Goal: Task Accomplishment & Management: Manage account settings

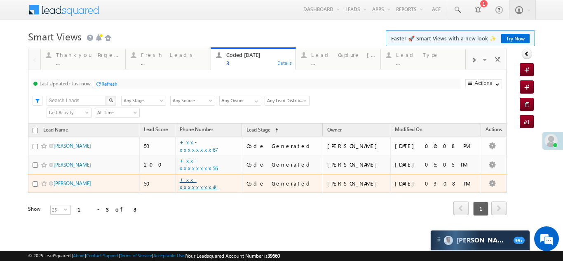
click at [217, 183] on link "+xx-xxxxxxxx42" at bounding box center [200, 183] width 40 height 14
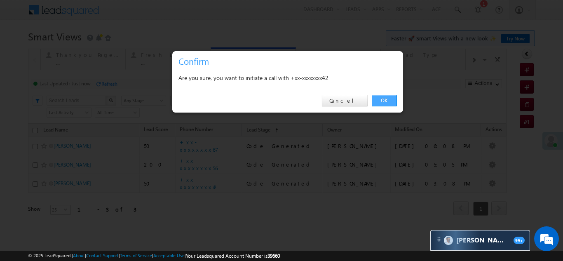
click at [383, 101] on link "OK" at bounding box center [383, 101] width 25 height 12
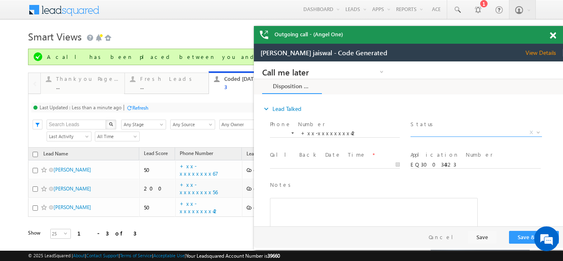
click at [432, 130] on span "X" at bounding box center [475, 132] width 131 height 8
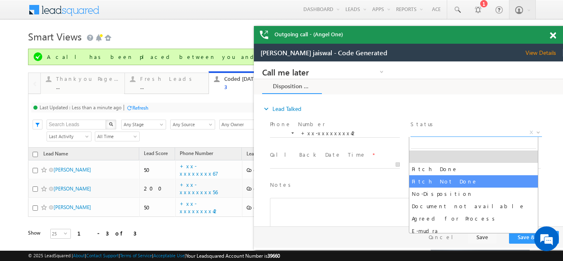
select select "Pitch Not Done"
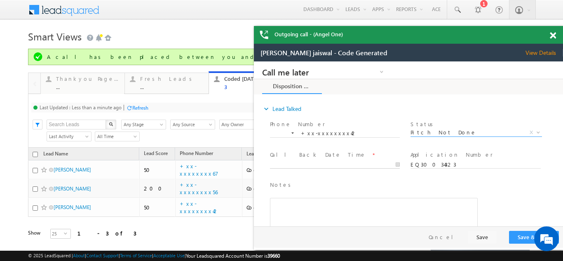
type input "10/05/25 6:26 PM"
click at [305, 163] on input "10/05/25 6:26 PM" at bounding box center [335, 165] width 130 height 8
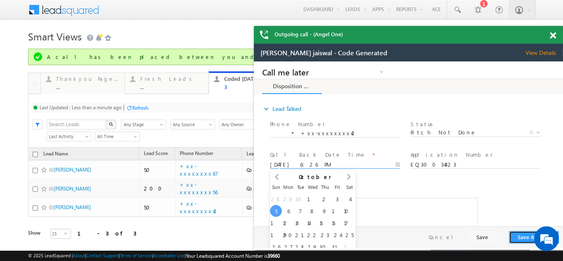
click at [518, 236] on button "Save & Close" at bounding box center [534, 237] width 50 height 13
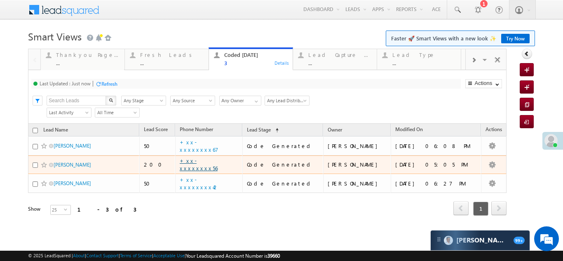
click at [210, 165] on link "+xx-xxxxxxxx56" at bounding box center [199, 164] width 38 height 14
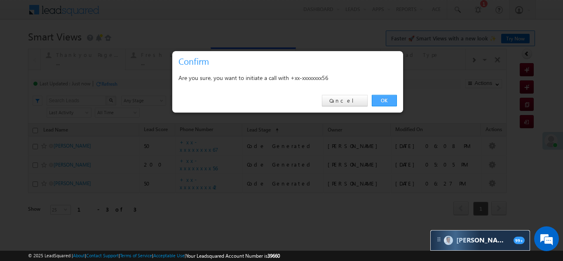
click at [381, 101] on link "OK" at bounding box center [383, 101] width 25 height 12
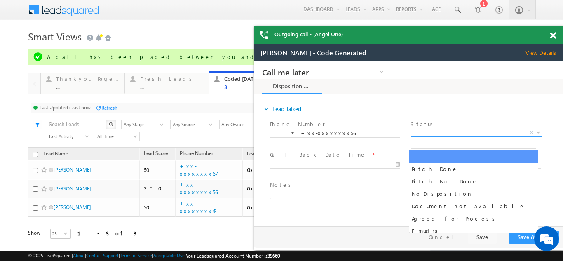
click at [433, 132] on span "X" at bounding box center [475, 132] width 131 height 8
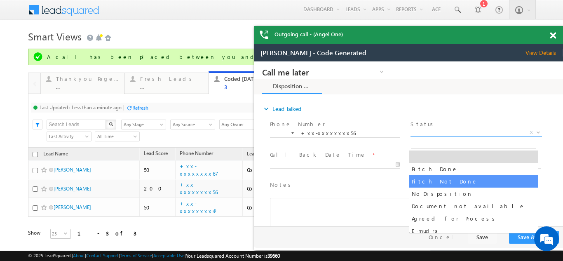
select select "Pitch Not Done"
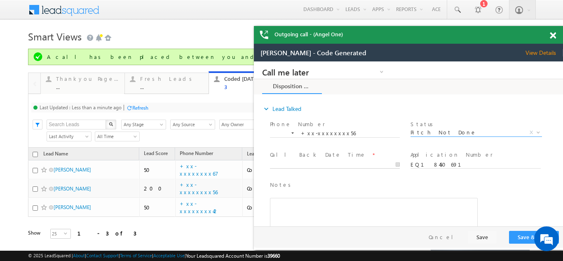
type input "10/05/25 6:27 PM"
click at [311, 162] on input "10/05/25 6:27 PM" at bounding box center [335, 165] width 130 height 8
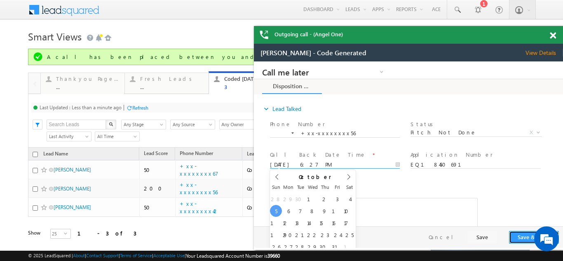
click at [525, 238] on button "Save & Close" at bounding box center [534, 237] width 50 height 13
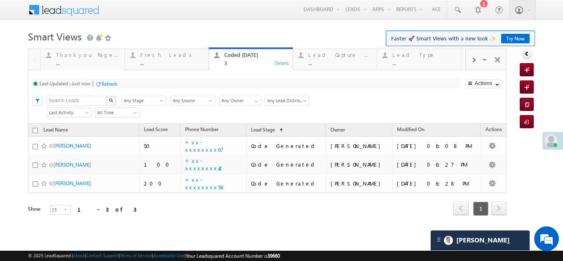
click at [114, 86] on div "Refresh" at bounding box center [109, 84] width 16 height 6
click at [153, 59] on div "Fresh Leads ..." at bounding box center [171, 58] width 63 height 16
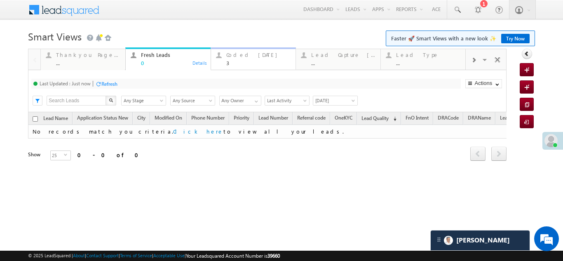
click at [239, 56] on div "Coded Today" at bounding box center [258, 54] width 64 height 7
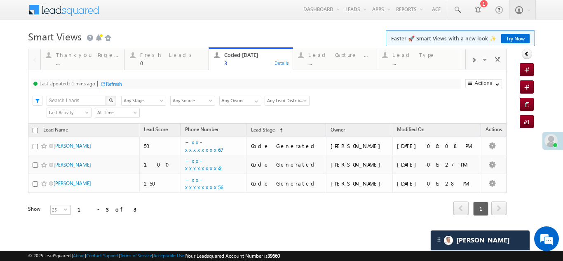
click at [116, 83] on div "Refresh" at bounding box center [114, 84] width 16 height 6
click at [108, 84] on div "Refresh" at bounding box center [109, 84] width 16 height 6
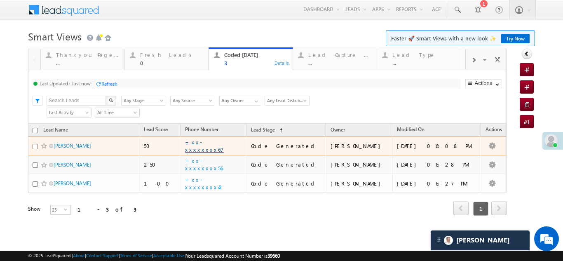
click at [219, 146] on link "+xx-xxxxxxxx67" at bounding box center [204, 145] width 39 height 14
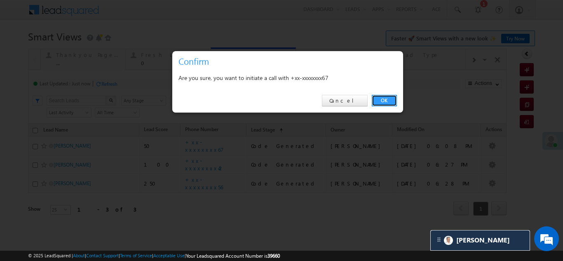
click at [387, 100] on link "OK" at bounding box center [383, 101] width 25 height 12
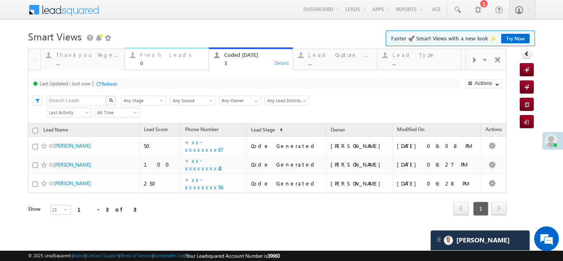
click at [152, 58] on div "Fresh Leads" at bounding box center [171, 54] width 63 height 7
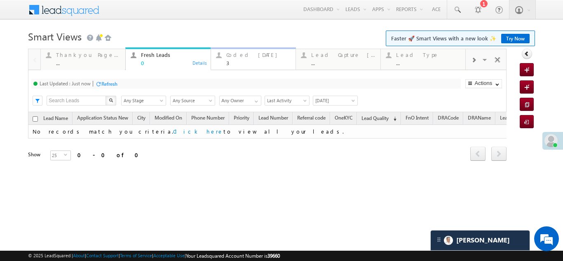
click at [241, 54] on div "Coded Today" at bounding box center [258, 54] width 64 height 7
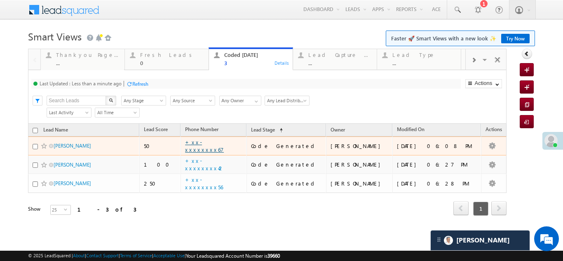
click at [213, 147] on link "+xx-xxxxxxxx67" at bounding box center [204, 145] width 39 height 14
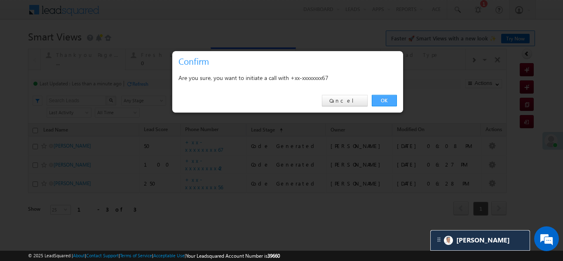
click at [388, 102] on link "OK" at bounding box center [383, 101] width 25 height 12
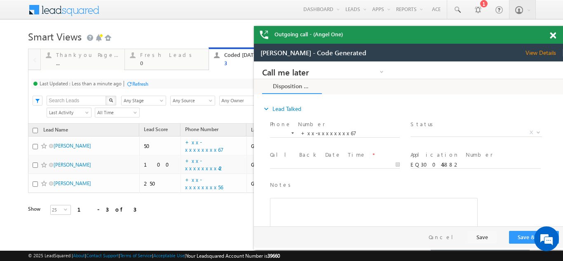
click at [532, 52] on span "View Details" at bounding box center [543, 52] width 37 height 7
click at [552, 35] on span at bounding box center [552, 35] width 6 height 7
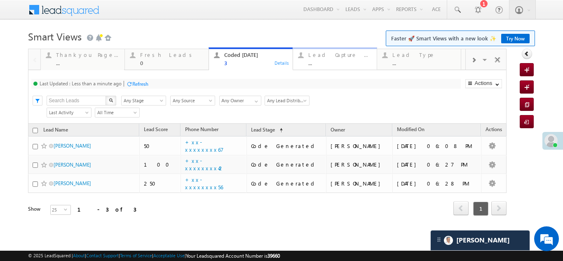
click at [330, 54] on div "Lead Capture Today" at bounding box center [339, 54] width 63 height 7
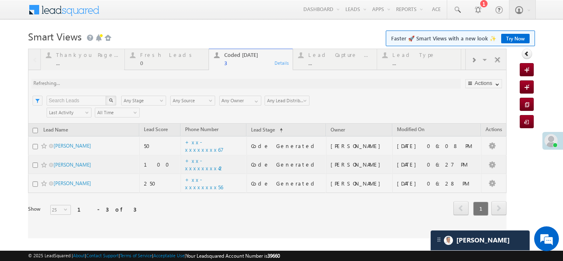
click at [329, 54] on div at bounding box center [267, 143] width 478 height 189
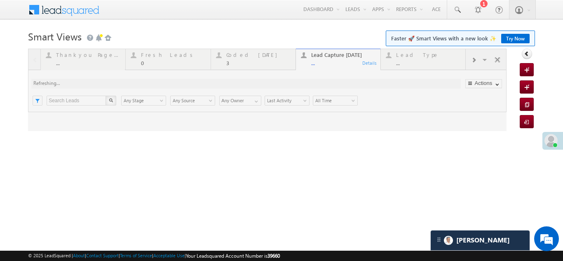
click at [329, 56] on div at bounding box center [267, 90] width 478 height 82
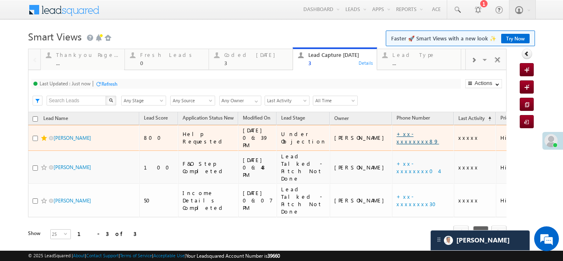
click at [396, 133] on link "+xx-xxxxxxxx89" at bounding box center [417, 137] width 42 height 14
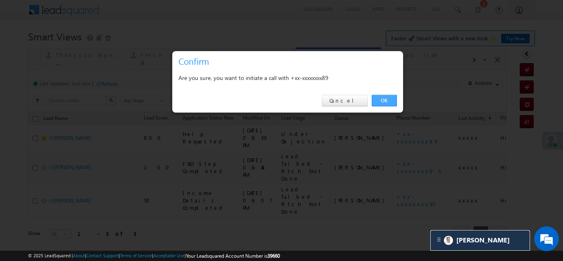
click at [380, 100] on link "OK" at bounding box center [383, 101] width 25 height 12
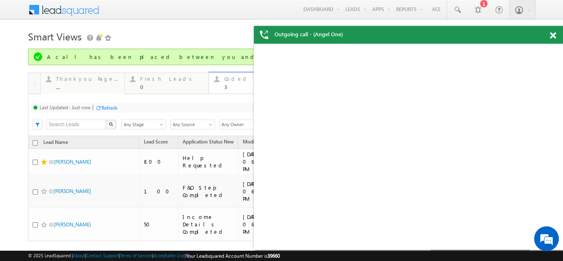
click at [238, 79] on div "Coded [DATE]" at bounding box center [255, 78] width 63 height 7
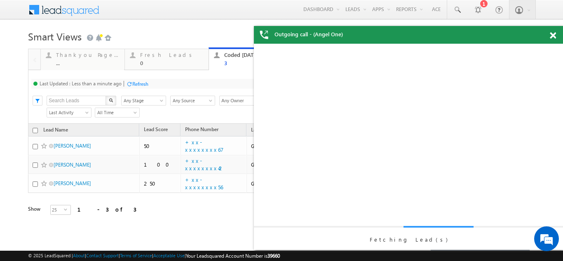
click at [137, 82] on div "Refresh" at bounding box center [140, 84] width 16 height 6
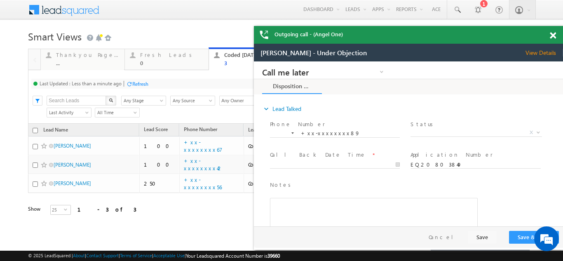
click at [555, 37] on span at bounding box center [552, 35] width 6 height 7
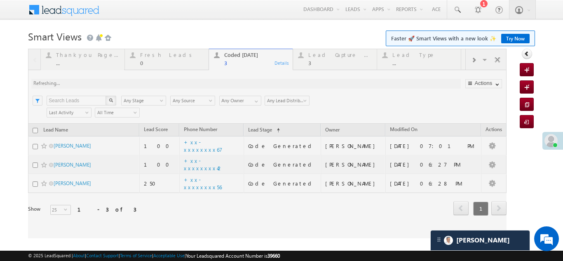
click at [551, 36] on body "Menu Bikash Das bikas h.das @ange lbrok ing.c om" at bounding box center [281, 119] width 563 height 238
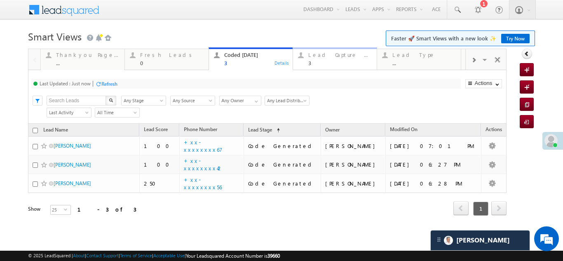
click at [330, 57] on div "Lead Capture Today" at bounding box center [339, 54] width 63 height 7
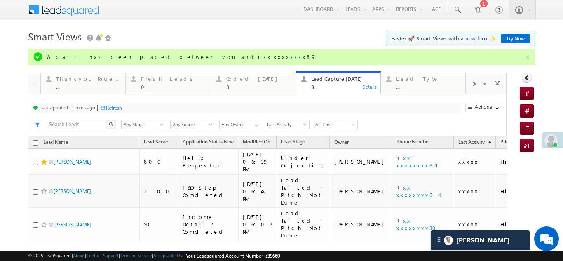
click at [546, 140] on body "Menu Bikash Das bikas h.das @ange lbrok ing.c om" at bounding box center [281, 143] width 563 height 286
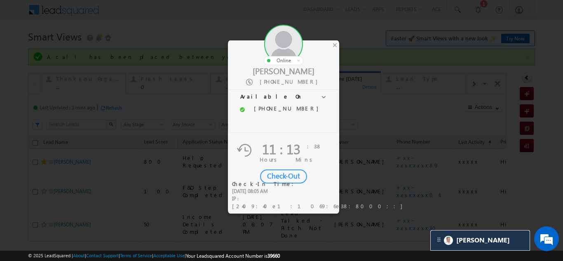
click at [276, 175] on div "Check-Out" at bounding box center [283, 176] width 47 height 14
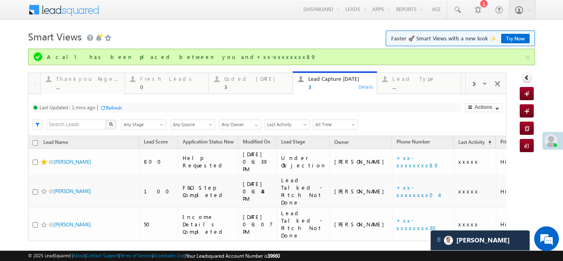
click at [546, 137] on span at bounding box center [550, 140] width 13 height 13
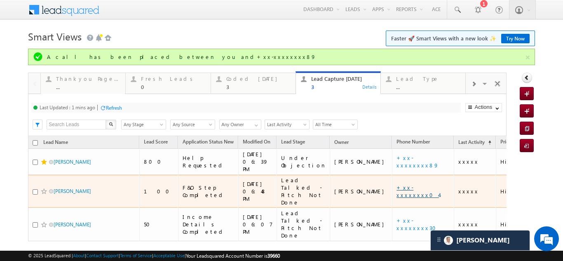
click at [396, 184] on link "+xx-xxxxxxxx04" at bounding box center [417, 191] width 42 height 14
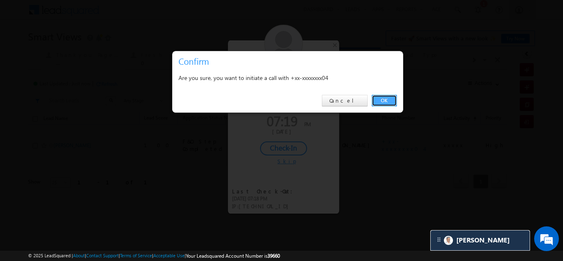
click at [390, 100] on link "OK" at bounding box center [383, 101] width 25 height 12
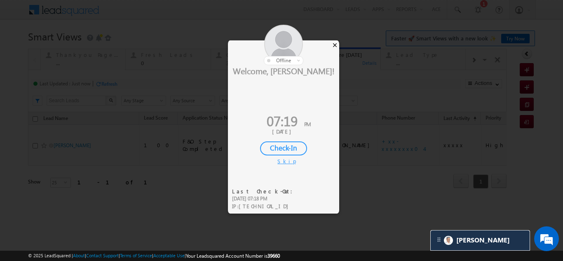
click at [334, 45] on div "×" at bounding box center [334, 44] width 9 height 9
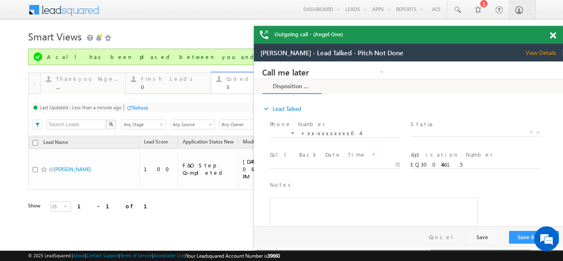
click at [235, 81] on div "Coded Today" at bounding box center [258, 78] width 64 height 7
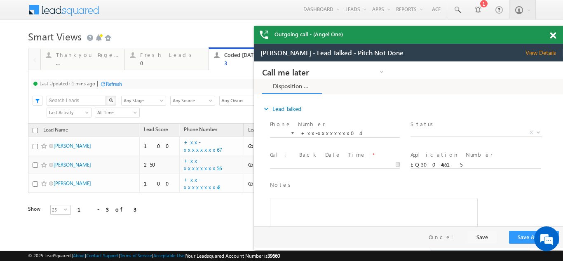
click at [117, 82] on div "Refresh" at bounding box center [114, 84] width 16 height 6
click at [552, 34] on span at bounding box center [552, 35] width 6 height 7
click at [552, 37] on span at bounding box center [552, 35] width 6 height 7
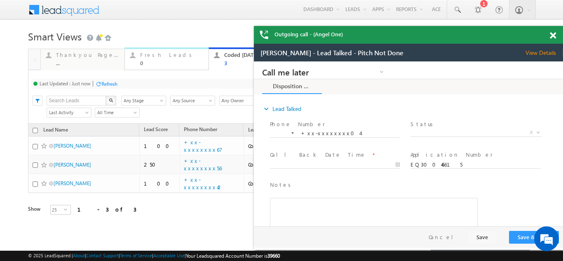
click at [552, 37] on body "Menu Bikash Das bikas h.das @ange lbrok ing.c om" at bounding box center [281, 119] width 563 height 238
click at [552, 33] on body "Menu Bikash Das bikas h.das @ange lbrok ing.c om" at bounding box center [281, 119] width 563 height 238
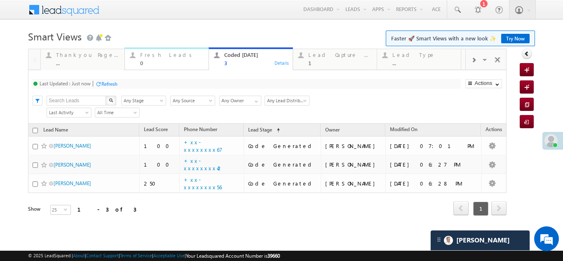
click at [145, 56] on div "Fresh Leads" at bounding box center [171, 54] width 63 height 7
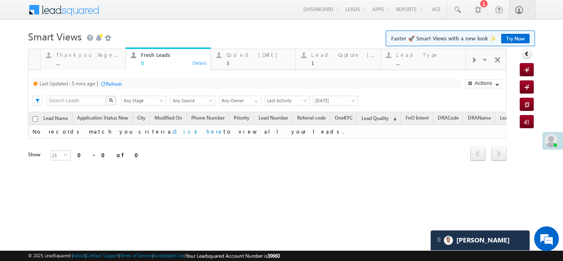
click at [117, 84] on div "Refresh" at bounding box center [114, 84] width 16 height 6
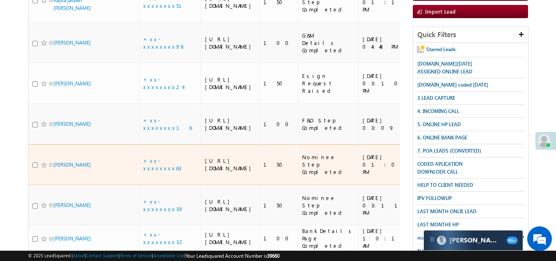
scroll to position [192, 0]
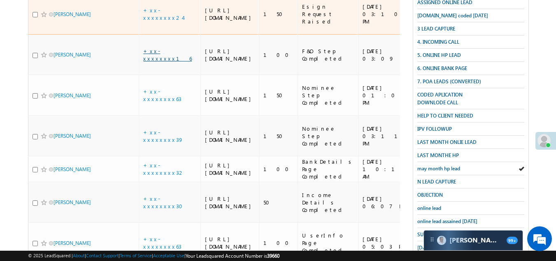
click at [166, 62] on link "+xx-xxxxxxxx16" at bounding box center [167, 54] width 49 height 14
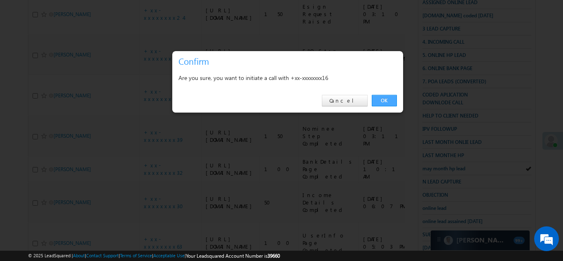
click at [388, 102] on link "OK" at bounding box center [383, 101] width 25 height 12
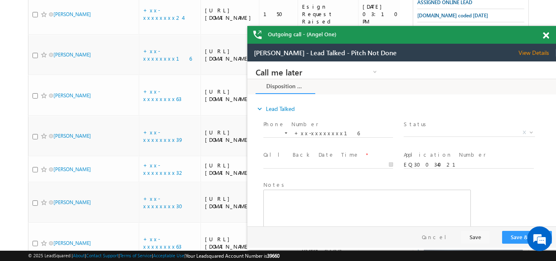
scroll to position [0, 0]
click at [546, 33] on span at bounding box center [546, 35] width 6 height 7
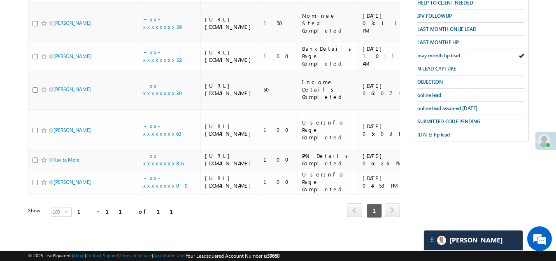
scroll to position [420, 0]
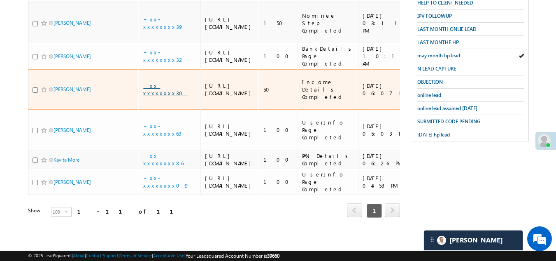
click at [163, 82] on link "+xx-xxxxxxxx30" at bounding box center [165, 89] width 44 height 14
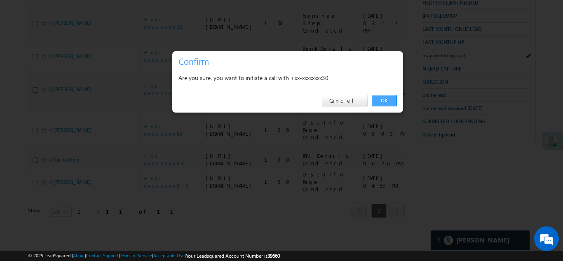
click at [385, 99] on link "OK" at bounding box center [383, 101] width 25 height 12
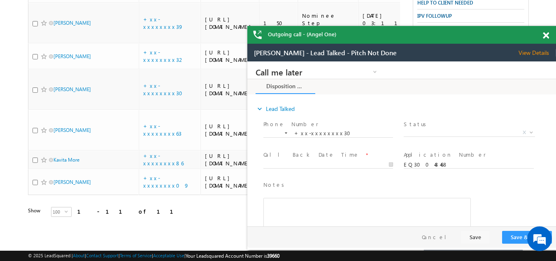
scroll to position [0, 0]
click at [540, 50] on span "View Details" at bounding box center [537, 52] width 37 height 7
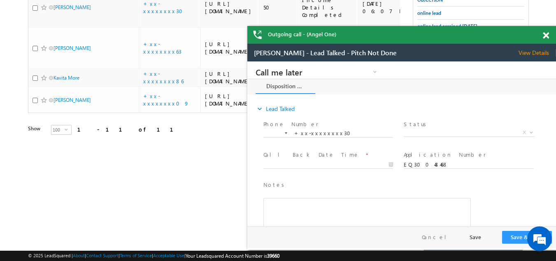
click at [547, 34] on div "Outgoing call - (Angel One)" at bounding box center [401, 35] width 309 height 18
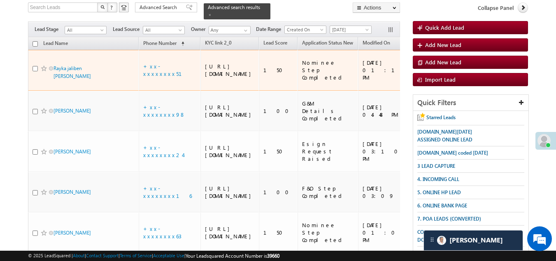
scroll to position [91, 0]
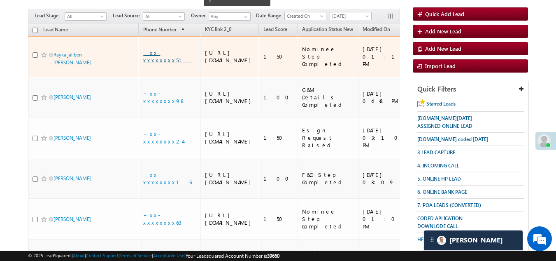
click at [158, 54] on link "+xx-xxxxxxxx51" at bounding box center [167, 56] width 49 height 14
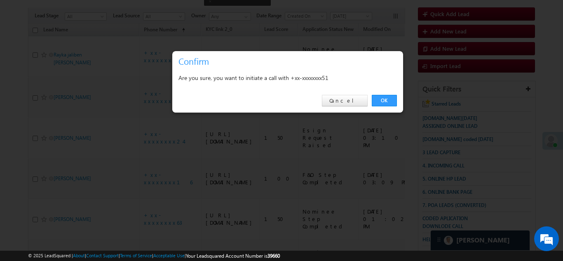
click at [384, 101] on link "OK" at bounding box center [383, 101] width 25 height 12
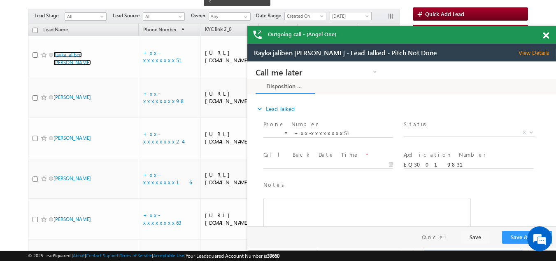
scroll to position [0, 0]
click at [545, 36] on span at bounding box center [546, 35] width 6 height 7
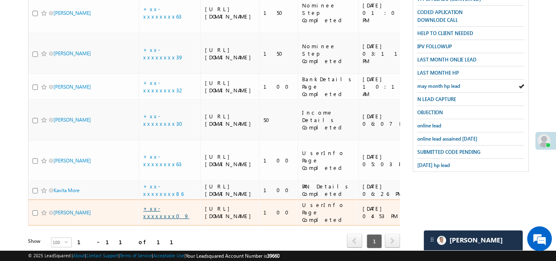
scroll to position [91, 0]
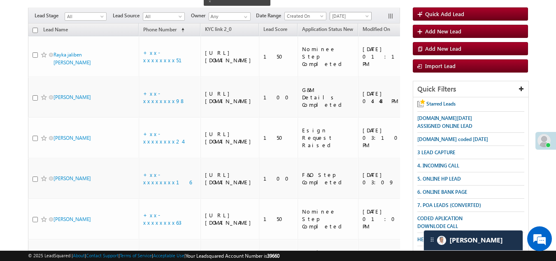
click at [345, 12] on span "[DATE]" at bounding box center [349, 15] width 39 height 7
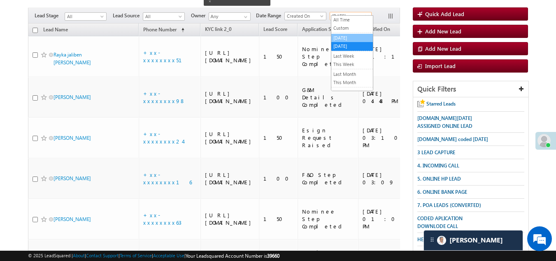
click at [348, 35] on link "[DATE]" at bounding box center [353, 37] width 42 height 7
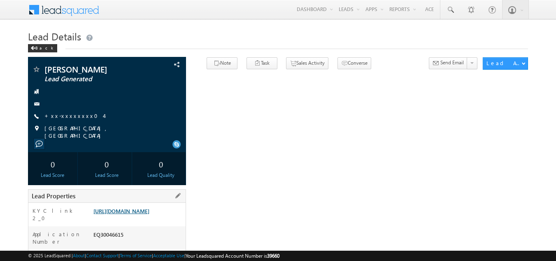
click at [149, 214] on link "https://angelbroking1-pk3em7sa.customui-test.leadsquared.com?leadId=c79272bf-e9…" at bounding box center [121, 210] width 56 height 7
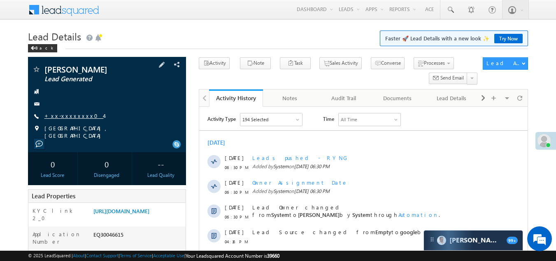
click at [70, 114] on link "+xx-xxxxxxxx04" at bounding box center [73, 115] width 59 height 7
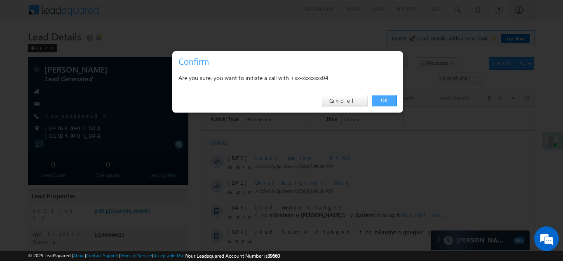
click at [386, 97] on link "OK" at bounding box center [383, 101] width 25 height 12
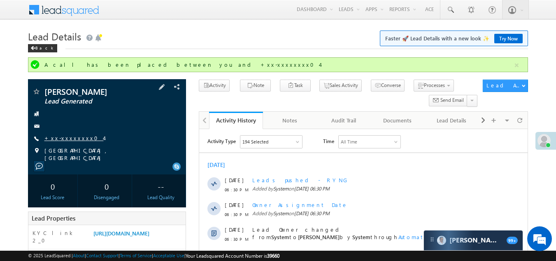
click at [67, 138] on link "+xx-xxxxxxxx04" at bounding box center [73, 137] width 59 height 7
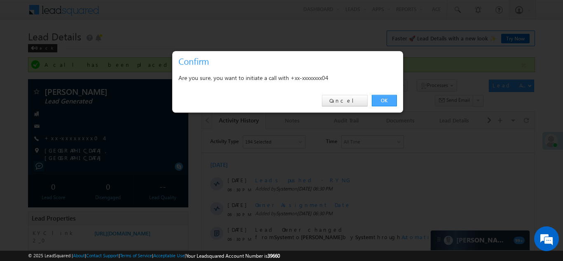
click at [387, 101] on link "OK" at bounding box center [383, 101] width 25 height 12
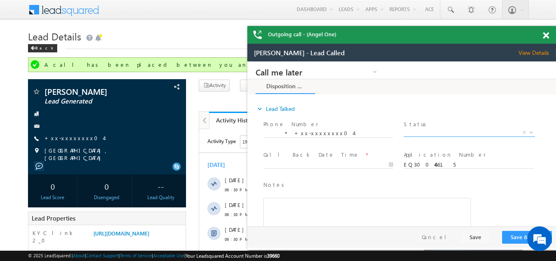
click at [422, 131] on span "X" at bounding box center [469, 132] width 131 height 8
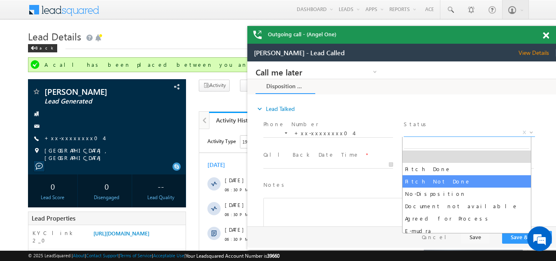
select select "Pitch Not Done"
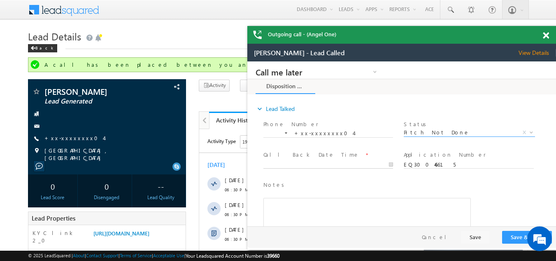
type input "10/05/25 6:43 PM"
click at [309, 161] on input "10/05/25 6:43 PM" at bounding box center [329, 165] width 130 height 8
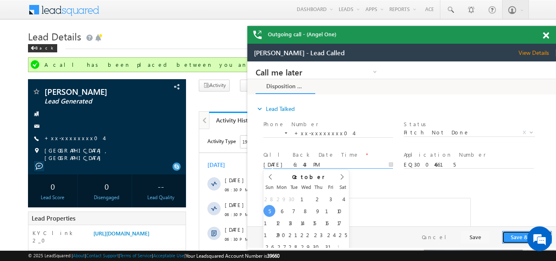
click at [515, 234] on button "Save & Close" at bounding box center [527, 237] width 50 height 13
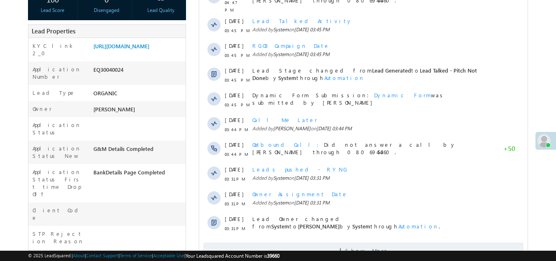
scroll to position [41, 0]
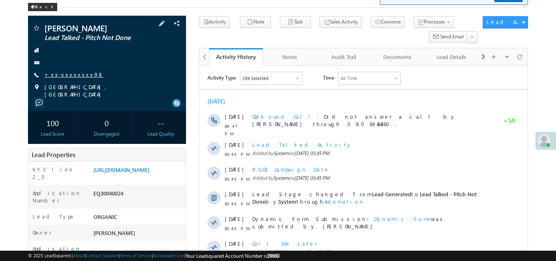
click at [56, 72] on link "+xx-xxxxxxxx98" at bounding box center [73, 74] width 59 height 7
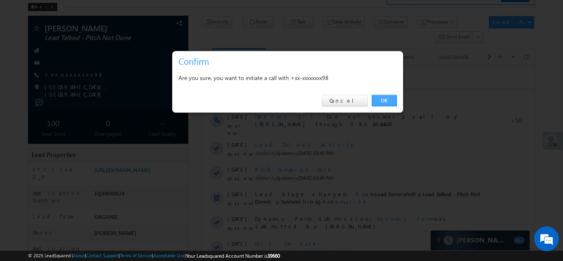
click at [387, 98] on link "OK" at bounding box center [383, 101] width 25 height 12
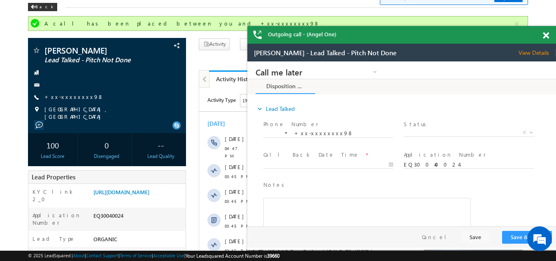
scroll to position [0, 0]
click at [546, 33] on span at bounding box center [546, 35] width 6 height 7
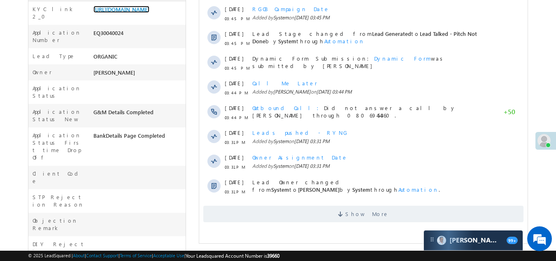
scroll to position [288, 0]
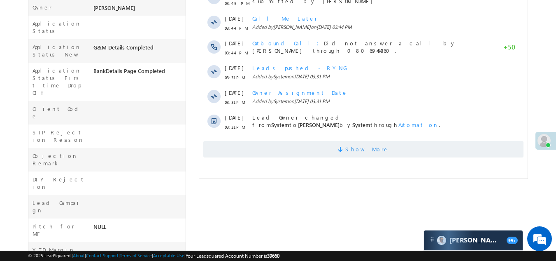
click at [346, 145] on span "Show More" at bounding box center [363, 149] width 320 height 16
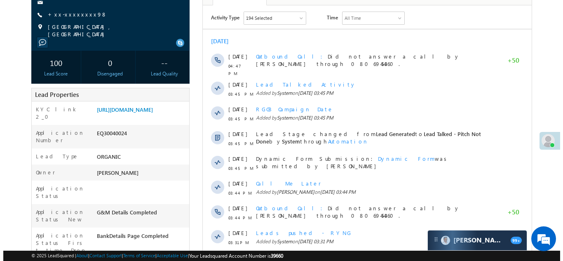
scroll to position [0, 0]
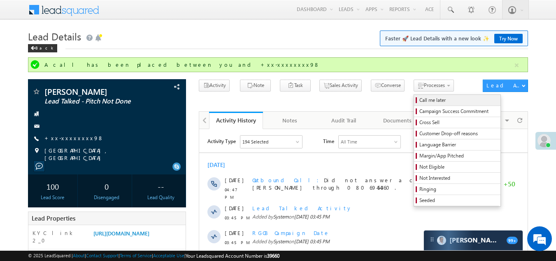
click at [420, 98] on span "Call me later" at bounding box center [459, 99] width 78 height 7
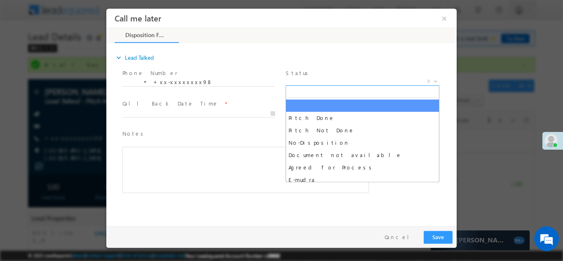
click at [327, 77] on span "X" at bounding box center [362, 81] width 154 height 8
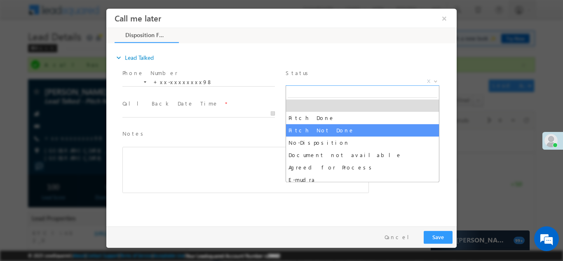
select select "Pitch Not Done"
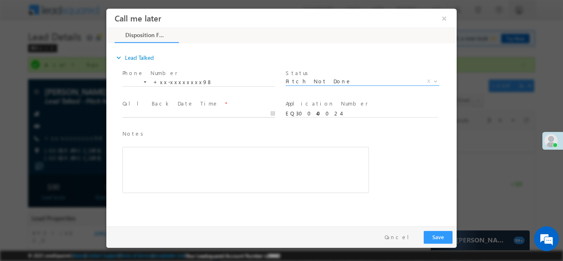
type input "10/05/25 6:49 PM"
click at [184, 112] on input "10/05/25 6:49 PM" at bounding box center [198, 113] width 152 height 8
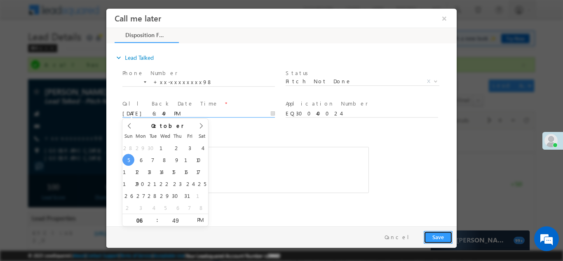
click at [433, 234] on button "Save" at bounding box center [437, 236] width 29 height 13
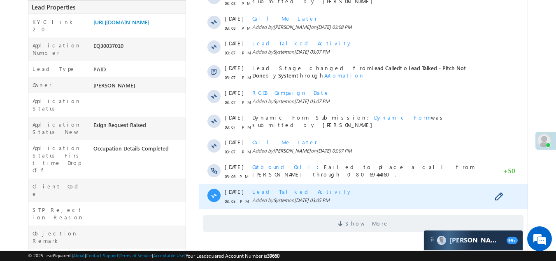
scroll to position [247, 0]
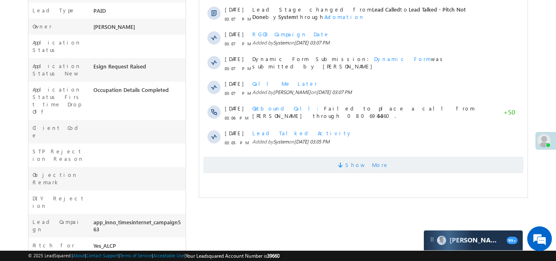
click at [309, 162] on span "Show More" at bounding box center [363, 164] width 320 height 16
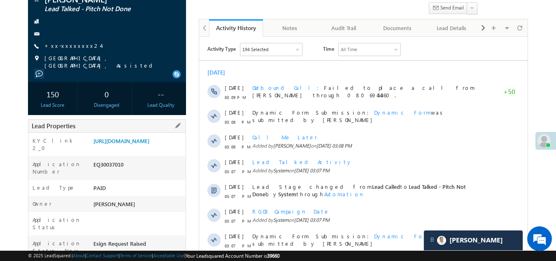
scroll to position [0, 0]
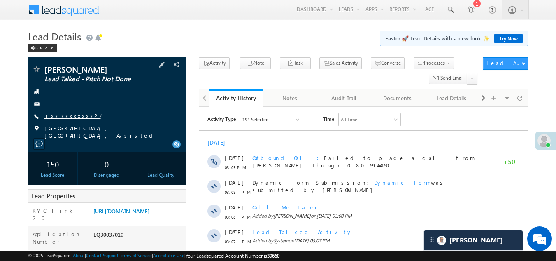
click at [75, 114] on link "+xx-xxxxxxxx24" at bounding box center [72, 115] width 56 height 7
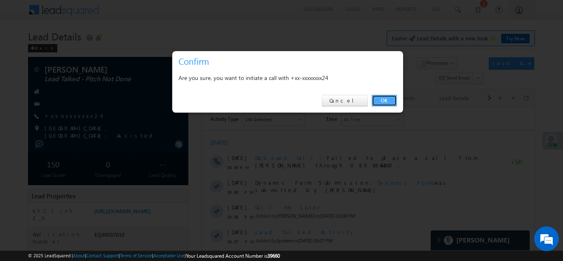
click at [383, 98] on link "OK" at bounding box center [383, 101] width 25 height 12
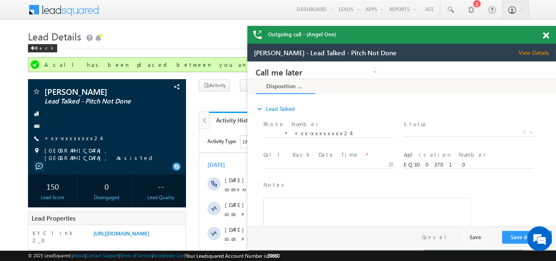
click at [547, 33] on span at bounding box center [546, 35] width 6 height 7
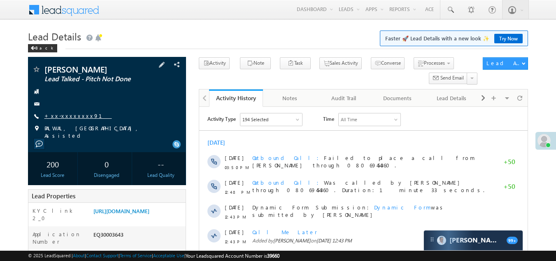
click at [70, 116] on link "+xx-xxxxxxxx91" at bounding box center [78, 115] width 68 height 7
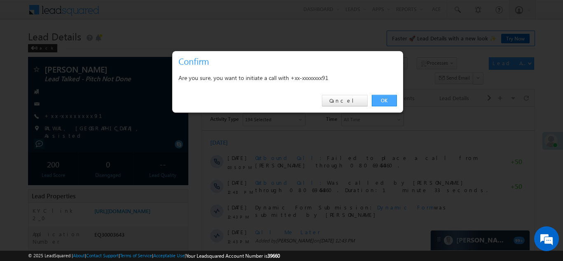
click at [376, 100] on link "OK" at bounding box center [383, 101] width 25 height 12
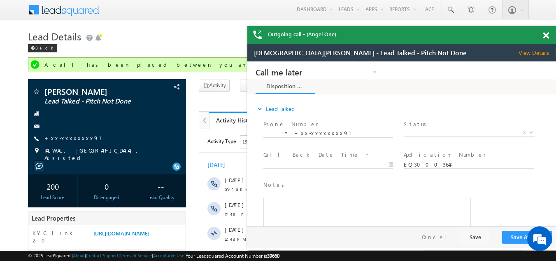
click at [545, 35] on span at bounding box center [546, 35] width 6 height 7
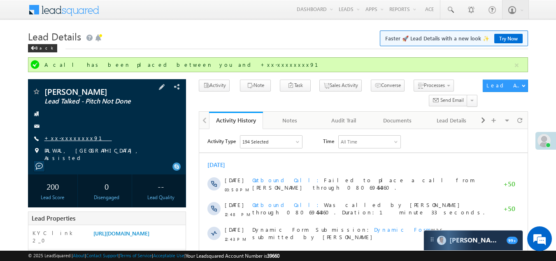
click at [68, 138] on link "+xx-xxxxxxxx91" at bounding box center [78, 137] width 68 height 7
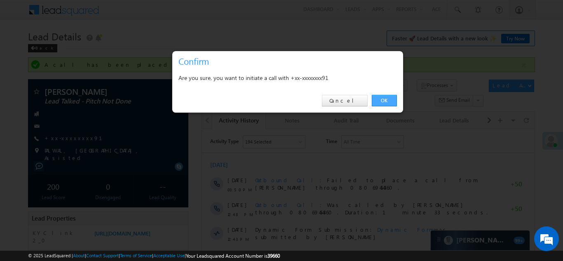
click at [383, 101] on link "OK" at bounding box center [383, 101] width 25 height 12
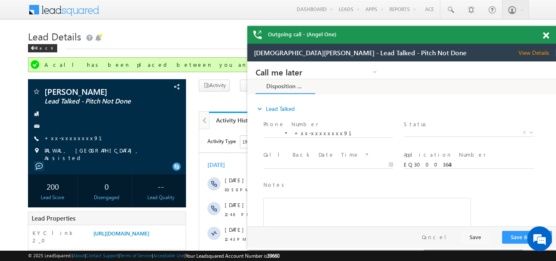
click at [545, 37] on span at bounding box center [546, 35] width 6 height 7
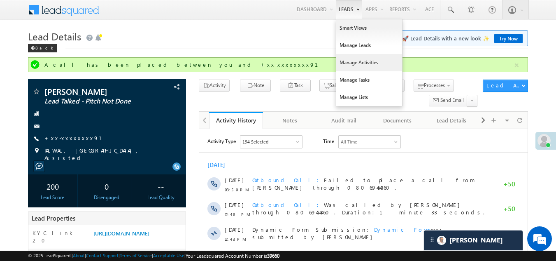
click at [348, 60] on link "Manage Activities" at bounding box center [369, 62] width 66 height 17
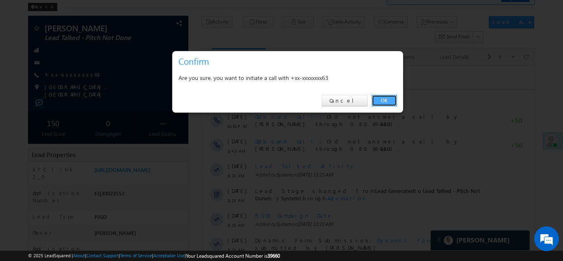
click at [382, 102] on link "OK" at bounding box center [383, 101] width 25 height 12
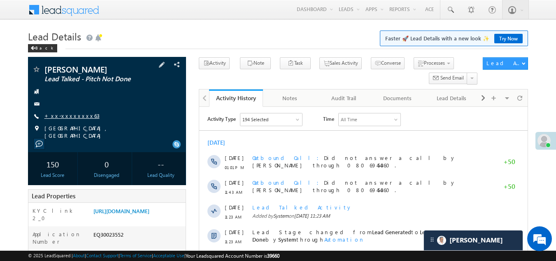
click at [73, 115] on link "+xx-xxxxxxxx63" at bounding box center [71, 115] width 55 height 7
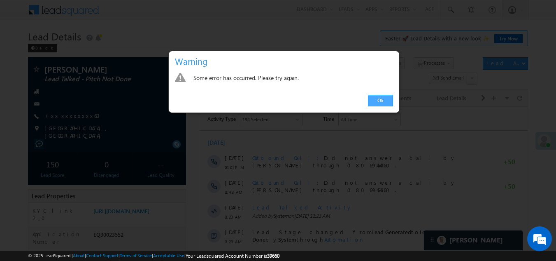
click at [381, 100] on link "Ok" at bounding box center [380, 101] width 25 height 12
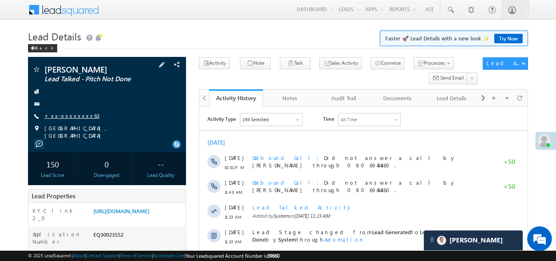
click at [72, 117] on link "+xx-xxxxxxxx63" at bounding box center [71, 115] width 55 height 7
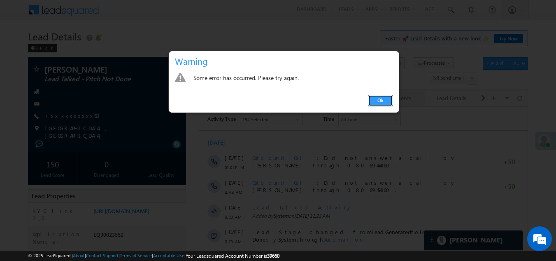
click at [378, 98] on link "Ok" at bounding box center [380, 101] width 25 height 12
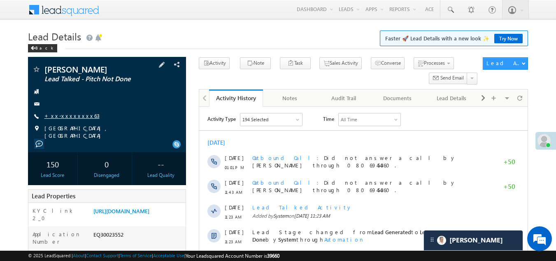
click at [73, 114] on link "+xx-xxxxxxxx63" at bounding box center [71, 115] width 55 height 7
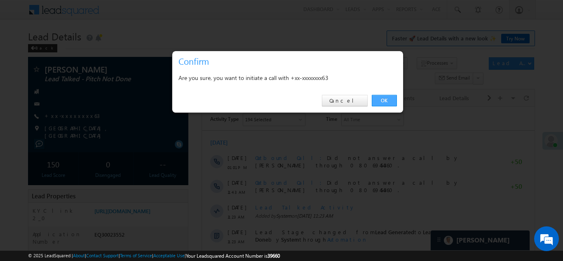
click at [379, 99] on link "OK" at bounding box center [383, 101] width 25 height 12
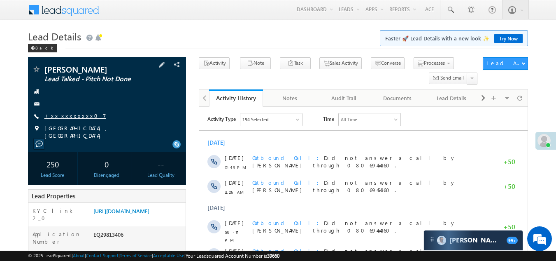
click at [61, 115] on link "+xx-xxxxxxxx07" at bounding box center [75, 115] width 62 height 7
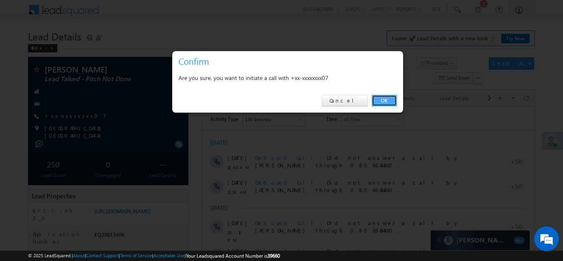
click at [385, 97] on link "OK" at bounding box center [383, 101] width 25 height 12
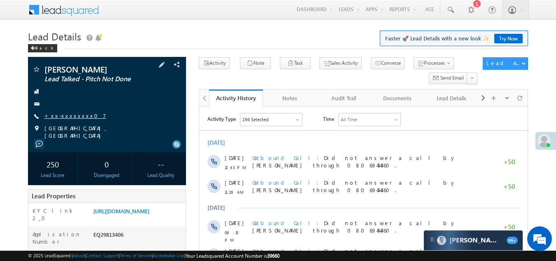
click at [65, 116] on link "+xx-xxxxxxxx07" at bounding box center [75, 115] width 62 height 7
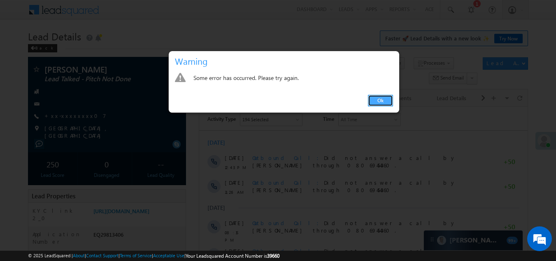
click at [379, 100] on link "Ok" at bounding box center [380, 101] width 25 height 12
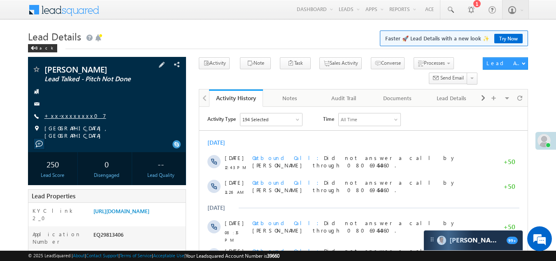
click at [66, 116] on link "+xx-xxxxxxxx07" at bounding box center [75, 115] width 62 height 7
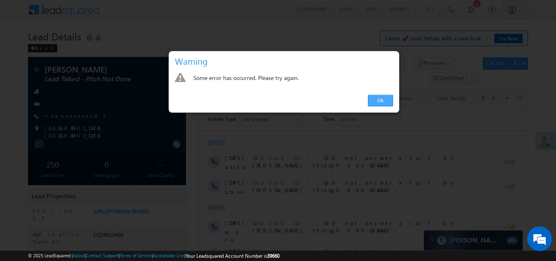
click at [380, 97] on link "Ok" at bounding box center [380, 101] width 25 height 12
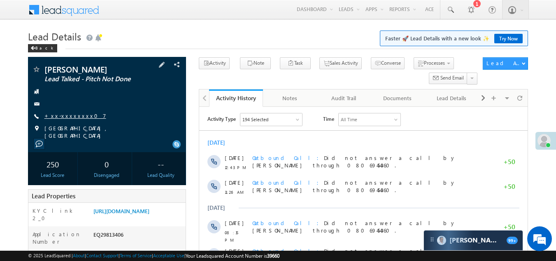
click at [70, 117] on link "+xx-xxxxxxxx07" at bounding box center [75, 115] width 62 height 7
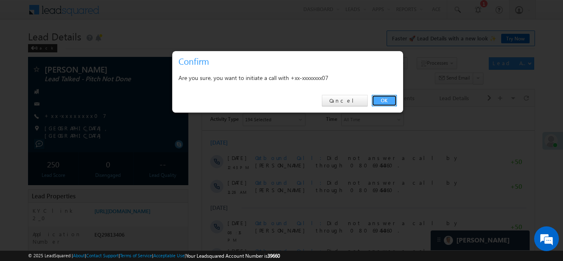
click at [383, 98] on link "OK" at bounding box center [383, 101] width 25 height 12
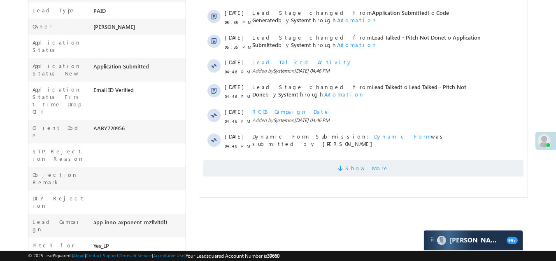
click at [311, 170] on span "Show More" at bounding box center [363, 168] width 320 height 16
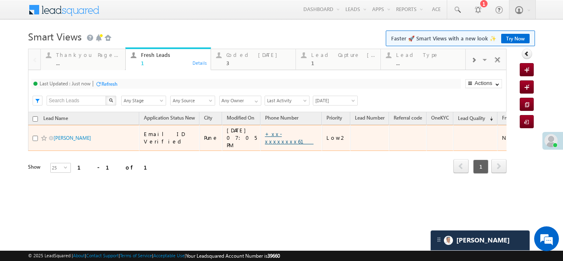
click at [280, 134] on link "+xx-xxxxxxxx61" at bounding box center [289, 137] width 49 height 14
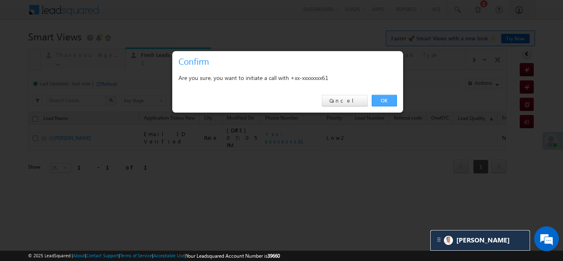
click at [384, 98] on link "OK" at bounding box center [383, 101] width 25 height 12
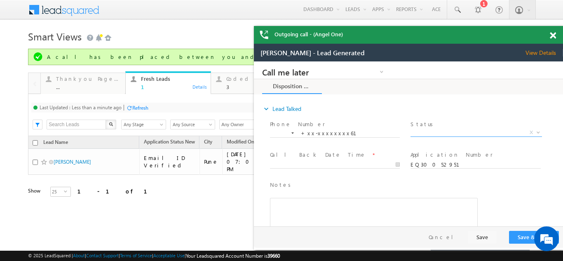
click at [434, 131] on span "X" at bounding box center [475, 132] width 131 height 8
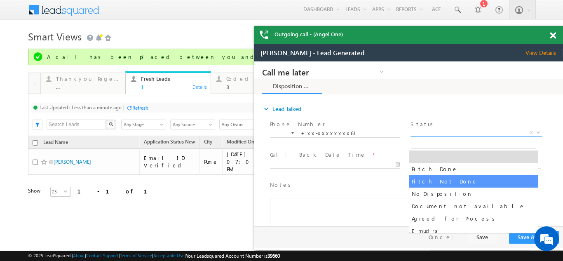
select select "Pitch Not Done"
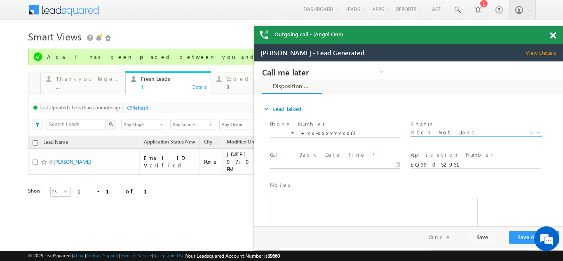
type input "10/05/25 7:27 PM"
click at [307, 163] on input "10/05/25 7:27 PM" at bounding box center [335, 165] width 130 height 8
click at [518, 237] on button "Save & Close" at bounding box center [534, 237] width 50 height 13
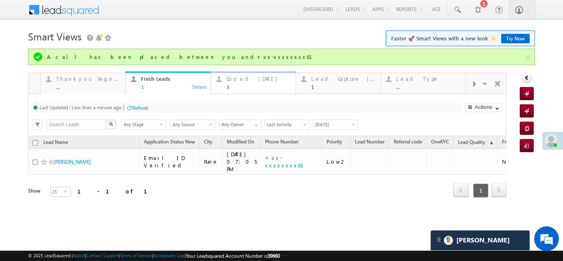
click at [243, 80] on div "Coded [DATE]" at bounding box center [258, 78] width 64 height 7
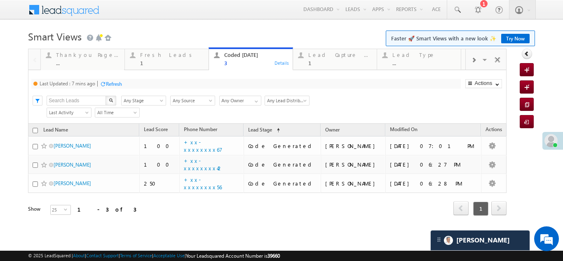
click at [113, 84] on div "Refresh" at bounding box center [114, 84] width 16 height 6
click at [329, 58] on div "Lead Capture [DATE]" at bounding box center [339, 54] width 63 height 7
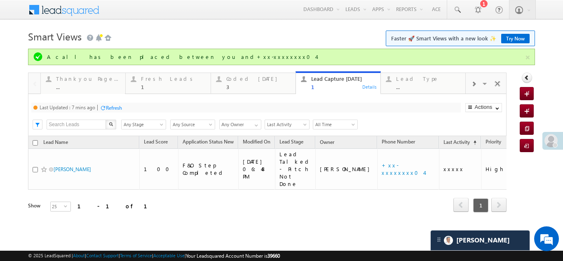
click at [114, 107] on div "Refresh" at bounding box center [114, 108] width 16 height 6
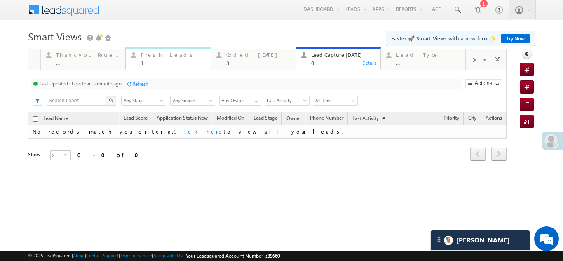
click at [145, 57] on div "Fresh Leads" at bounding box center [173, 54] width 64 height 7
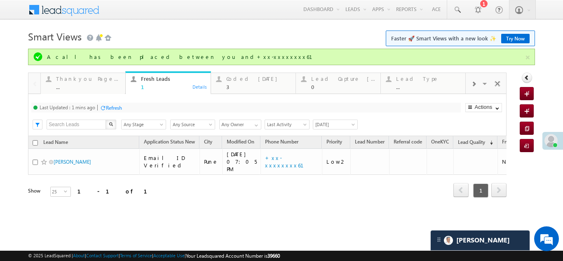
click at [115, 105] on div "Refresh" at bounding box center [114, 108] width 16 height 6
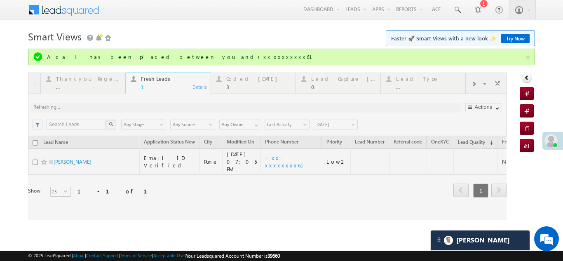
click at [234, 103] on div "Last Updated : 1 mins ago Refresh Refreshing..." at bounding box center [245, 108] width 429 height 10
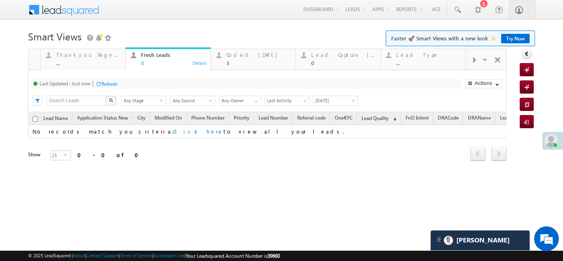
click at [114, 87] on div "Refresh" at bounding box center [106, 83] width 22 height 8
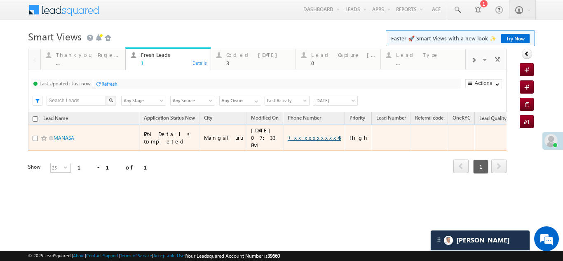
click at [297, 134] on link "+xx-xxxxxxxx45" at bounding box center [313, 137] width 53 height 7
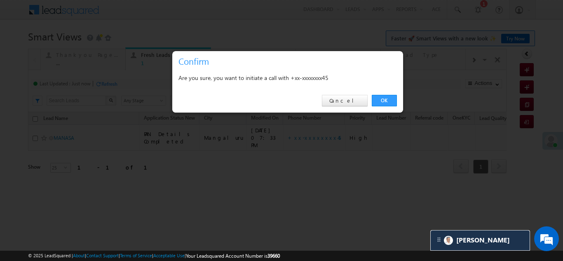
click at [382, 103] on link "OK" at bounding box center [383, 101] width 25 height 12
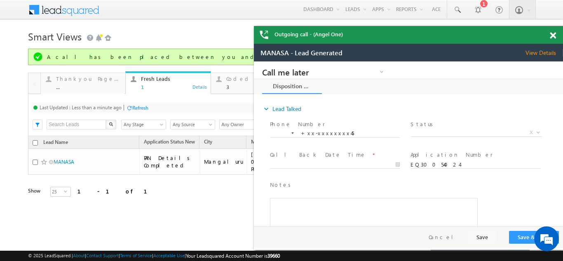
click at [540, 53] on span "View Details" at bounding box center [543, 52] width 37 height 7
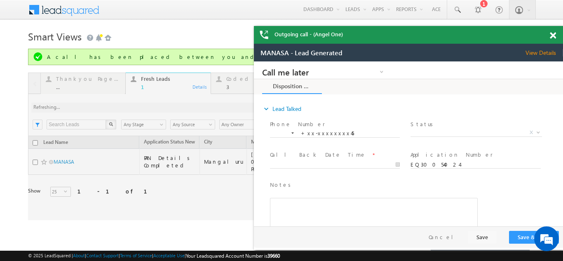
click at [551, 33] on span at bounding box center [552, 35] width 6 height 7
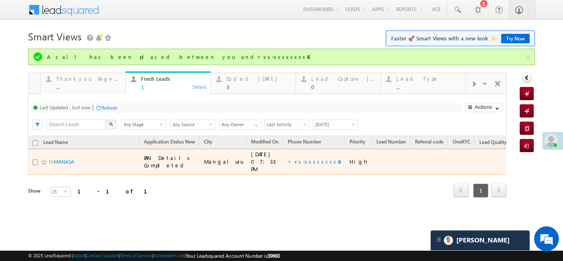
click at [291, 175] on div "Refresh first prev 1 next last 1 - 1 of 1" at bounding box center [267, 187] width 478 height 24
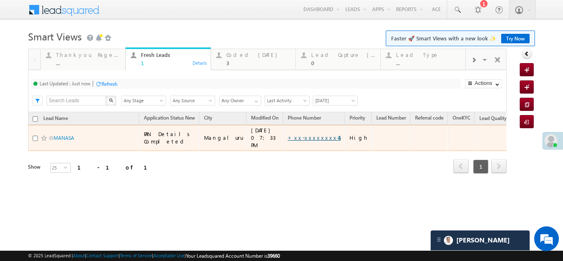
click at [295, 134] on link "+xx-xxxxxxxx45" at bounding box center [313, 137] width 53 height 7
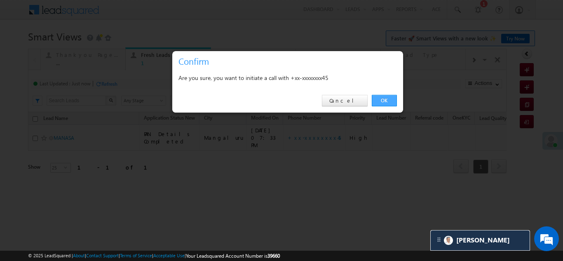
click at [381, 98] on link "OK" at bounding box center [383, 101] width 25 height 12
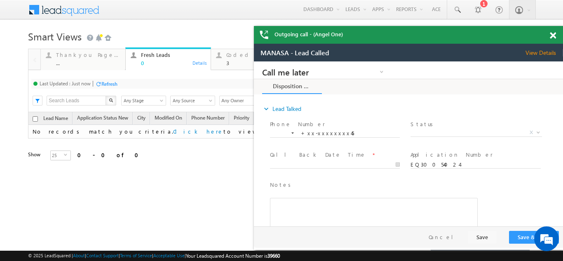
click at [433, 131] on span "X" at bounding box center [475, 132] width 131 height 8
click at [431, 130] on span "X" at bounding box center [475, 132] width 131 height 8
select select "Pitch Not Done"
click at [323, 162] on body "Call me later Campaign Success Commitment Cross Sell Customer Drop-off reasons …" at bounding box center [408, 143] width 309 height 165
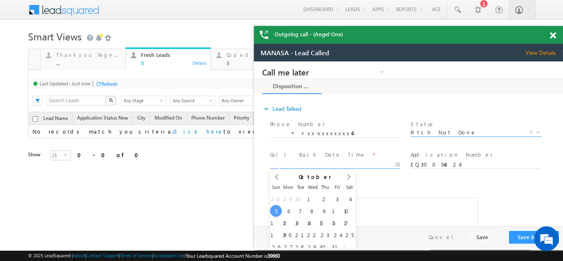
type input "10/05/25 7:41 PM"
click at [521, 238] on button "Save & Close" at bounding box center [534, 237] width 50 height 13
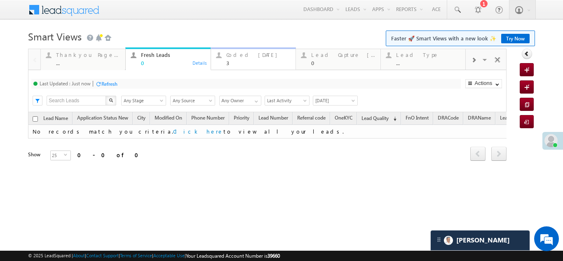
drag, startPoint x: 217, startPoint y: 4, endPoint x: 243, endPoint y: 57, distance: 59.5
click at [243, 57] on div "Coded Today" at bounding box center [258, 54] width 64 height 7
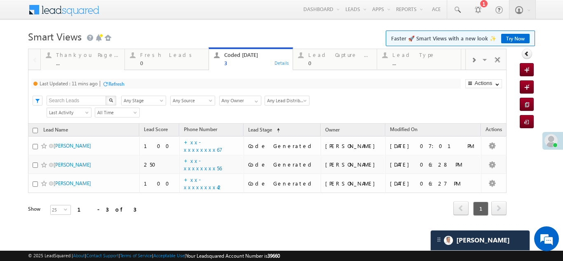
click at [121, 83] on div "Refresh" at bounding box center [116, 84] width 16 height 6
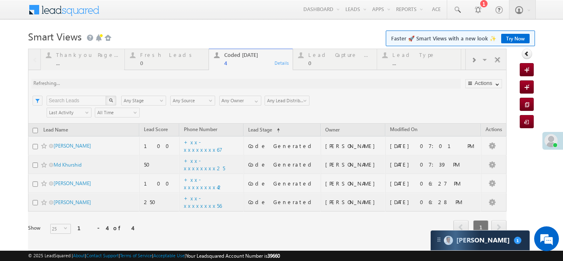
click at [149, 54] on div at bounding box center [267, 153] width 478 height 208
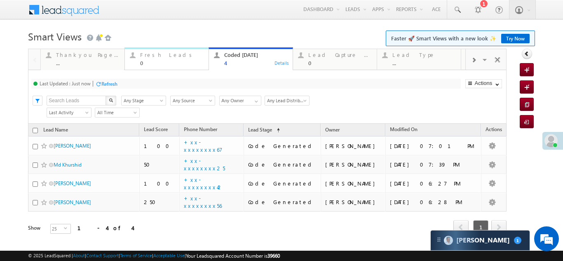
click at [150, 56] on div "Fresh Leads" at bounding box center [171, 54] width 63 height 7
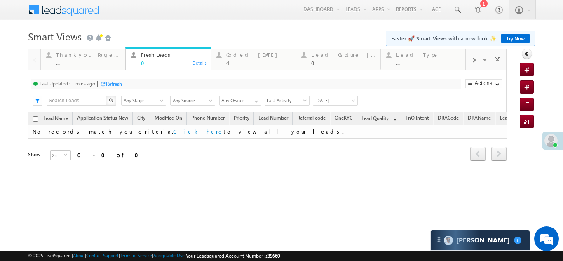
click at [120, 83] on div "Refresh" at bounding box center [114, 84] width 16 height 6
click at [246, 58] on div "Coded Today 4" at bounding box center [258, 58] width 64 height 16
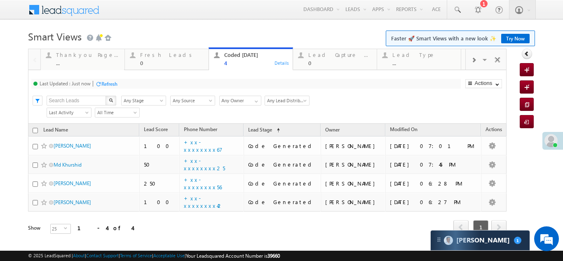
click at [110, 86] on div "Refresh" at bounding box center [109, 84] width 16 height 6
click at [154, 58] on div "Fresh Leads" at bounding box center [171, 54] width 63 height 7
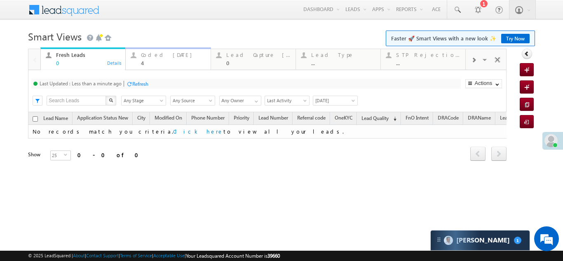
click at [157, 54] on div "Coded Today" at bounding box center [173, 54] width 64 height 7
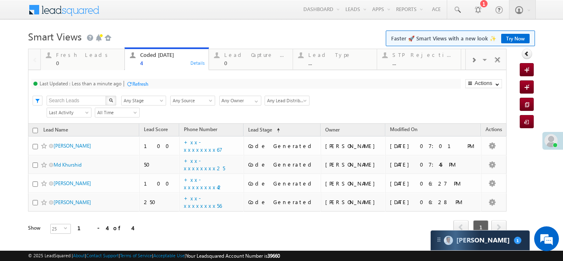
click at [471, 60] on span at bounding box center [473, 60] width 5 height 7
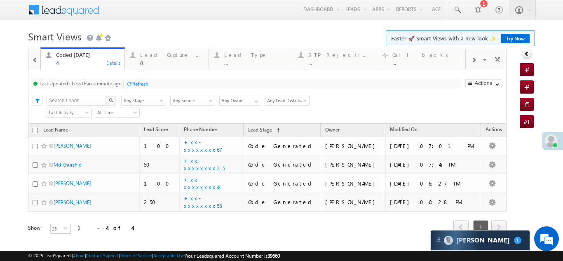
click at [471, 60] on span at bounding box center [473, 60] width 5 height 7
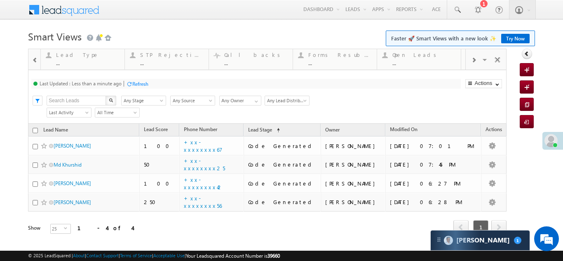
click at [471, 60] on span at bounding box center [473, 60] width 5 height 7
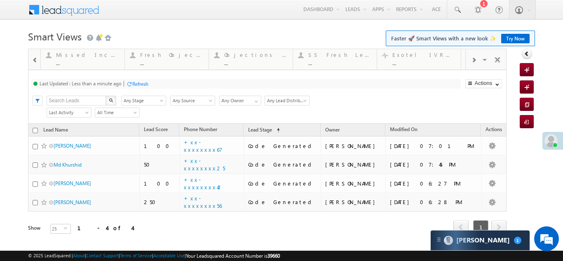
click at [37, 60] on span at bounding box center [35, 60] width 6 height 7
click at [36, 60] on span at bounding box center [35, 60] width 6 height 7
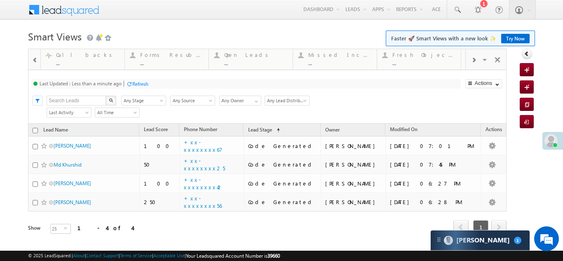
click at [36, 60] on span at bounding box center [35, 60] width 6 height 7
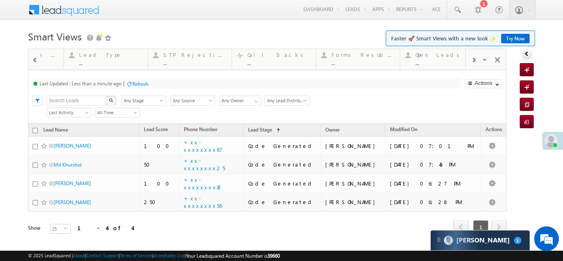
click at [36, 60] on span at bounding box center [35, 60] width 6 height 7
click at [36, 60] on div at bounding box center [34, 59] width 12 height 20
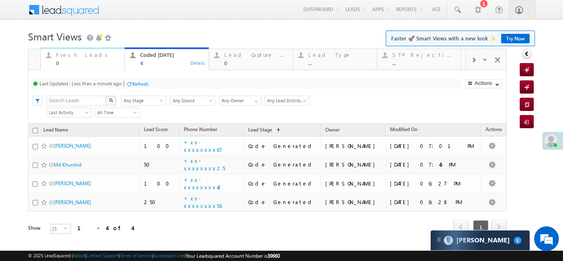
click at [71, 54] on div "Fresh Leads" at bounding box center [87, 54] width 63 height 7
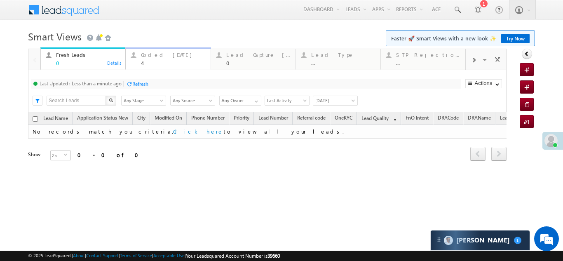
click at [159, 56] on div "Coded Today" at bounding box center [173, 54] width 64 height 7
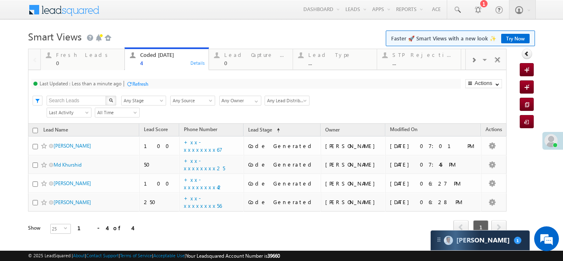
click at [139, 82] on div "Refresh" at bounding box center [140, 84] width 16 height 6
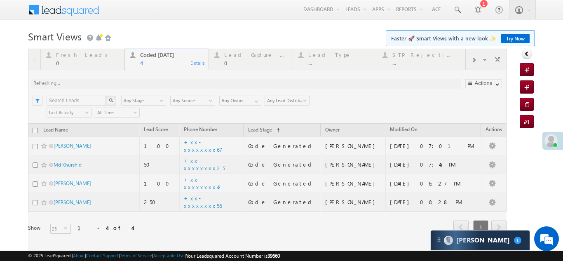
click at [246, 59] on div "Lead Capture Today 0" at bounding box center [255, 58] width 63 height 16
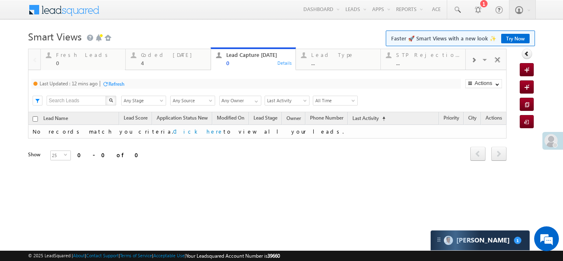
click at [121, 84] on div "Refresh" at bounding box center [116, 84] width 16 height 6
click at [156, 55] on div "Coded Today" at bounding box center [173, 54] width 64 height 7
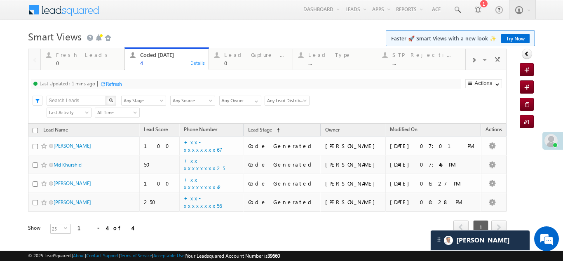
click at [117, 84] on div "Refresh" at bounding box center [114, 84] width 16 height 6
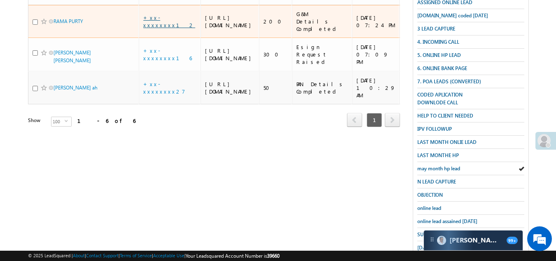
click at [160, 28] on link "+xx-xxxxxxxx12" at bounding box center [169, 21] width 52 height 14
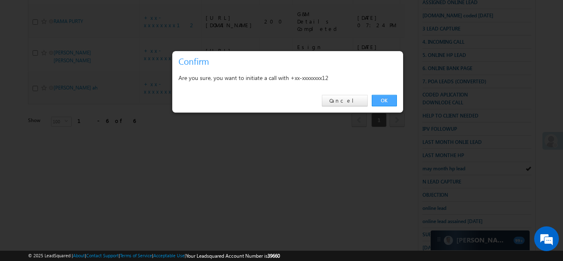
click at [385, 99] on link "OK" at bounding box center [383, 101] width 25 height 12
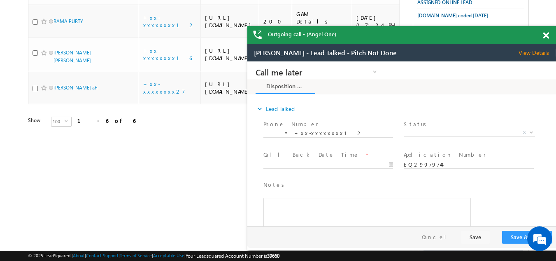
click at [547, 33] on span at bounding box center [546, 35] width 6 height 7
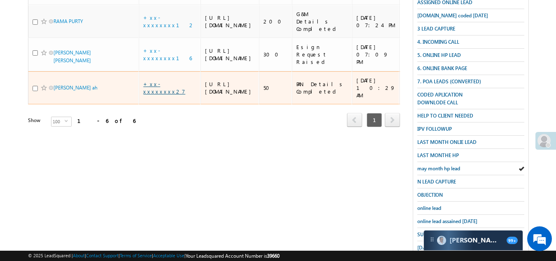
click at [155, 95] on link "+xx-xxxxxxxx27" at bounding box center [164, 87] width 42 height 14
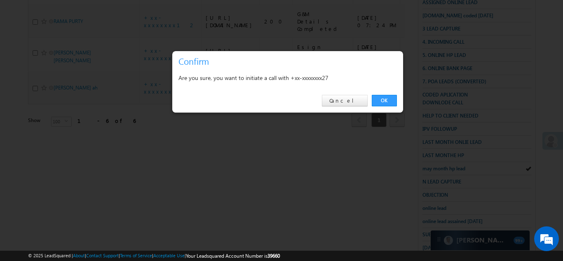
click at [385, 102] on link "OK" at bounding box center [383, 101] width 25 height 12
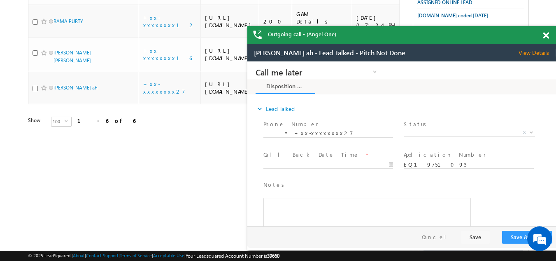
click at [546, 35] on span at bounding box center [546, 35] width 6 height 7
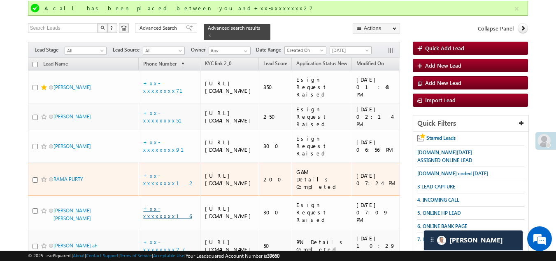
scroll to position [49, 0]
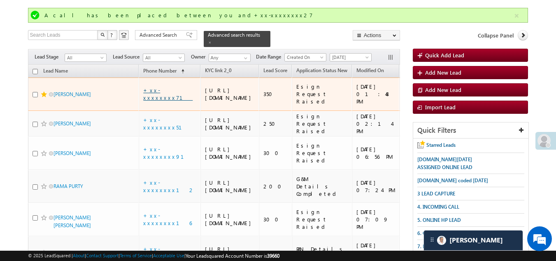
click at [165, 95] on link "+xx-xxxxxxxx71" at bounding box center [167, 93] width 49 height 14
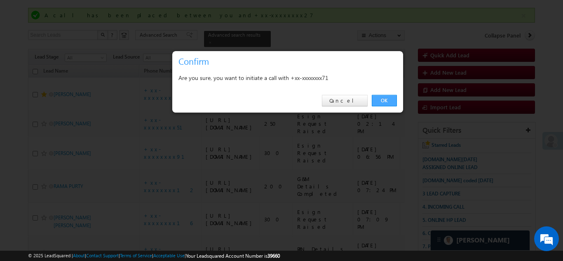
click at [376, 97] on link "OK" at bounding box center [383, 101] width 25 height 12
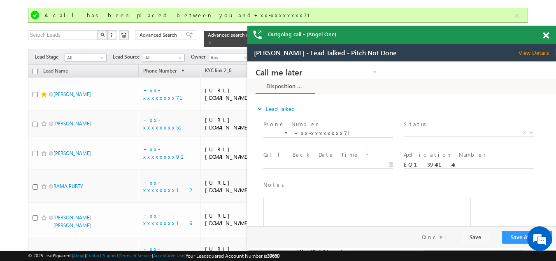
scroll to position [0, 0]
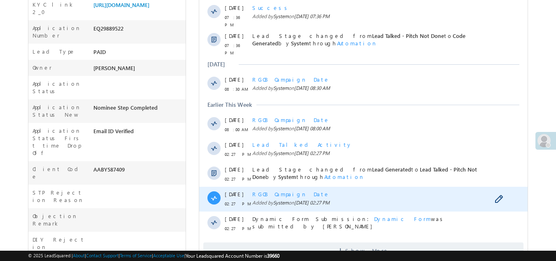
scroll to position [329, 0]
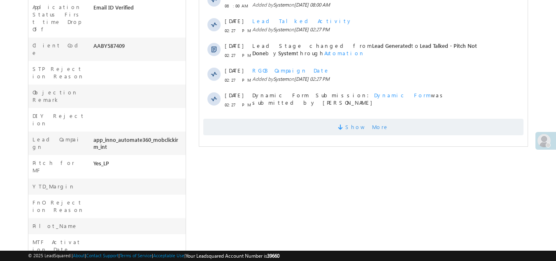
click at [267, 119] on span "Show More" at bounding box center [363, 127] width 320 height 16
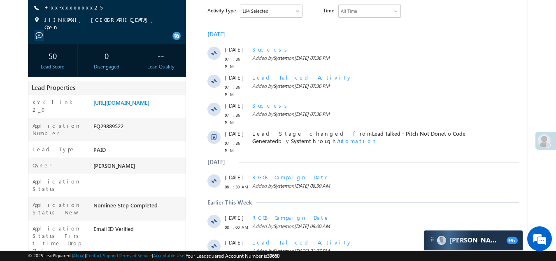
scroll to position [19, 0]
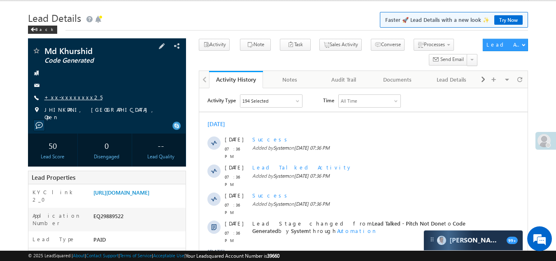
click at [65, 97] on link "+xx-xxxxxxxx25" at bounding box center [73, 96] width 58 height 7
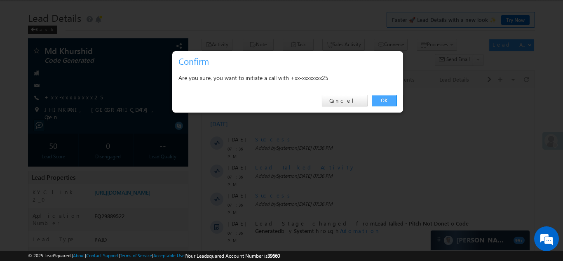
click at [385, 102] on link "OK" at bounding box center [383, 101] width 25 height 12
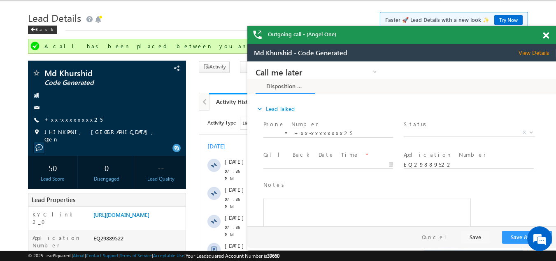
scroll to position [0, 0]
click at [437, 133] on span "X" at bounding box center [469, 132] width 131 height 8
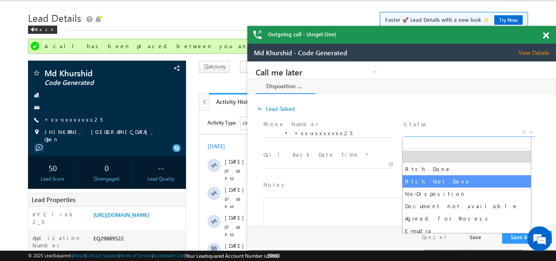
select select "Pitch Not Done"
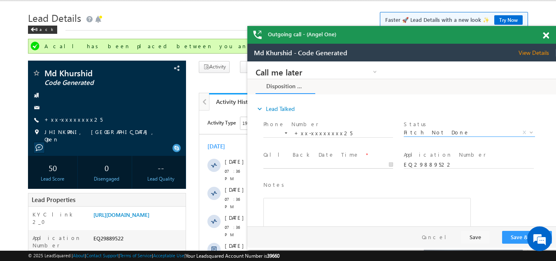
type input "[DATE] 7:45 PM"
click at [304, 164] on input "[DATE] 7:45 PM" at bounding box center [329, 165] width 130 height 8
click at [514, 236] on button "Save & Close" at bounding box center [527, 237] width 50 height 13
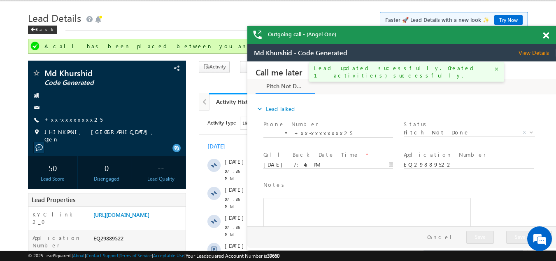
click at [546, 36] on span at bounding box center [546, 35] width 6 height 7
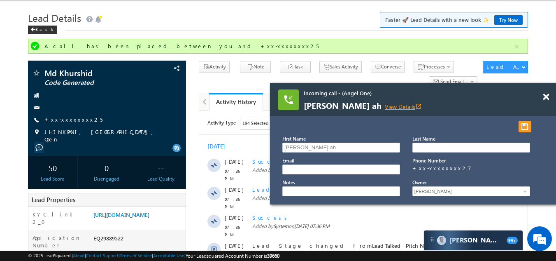
click at [385, 106] on link "View Details open_in_new" at bounding box center [403, 107] width 37 height 8
click at [385, 105] on link "View Details open_in_new" at bounding box center [403, 107] width 37 height 8
click at [548, 96] on span at bounding box center [546, 96] width 6 height 7
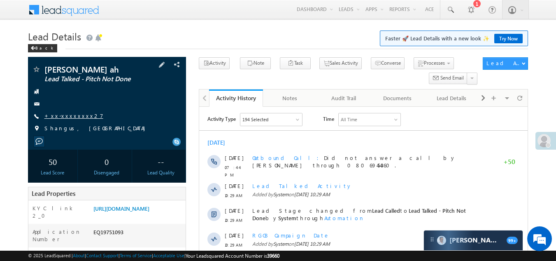
click at [65, 117] on link "+xx-xxxxxxxx27" at bounding box center [73, 115] width 59 height 7
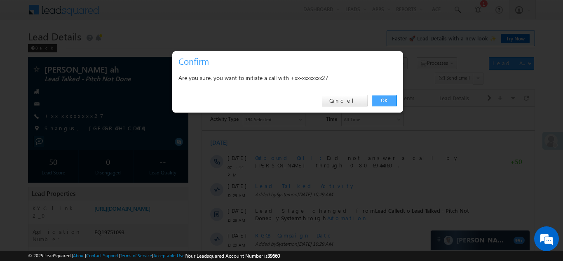
click at [385, 101] on link "OK" at bounding box center [383, 101] width 25 height 12
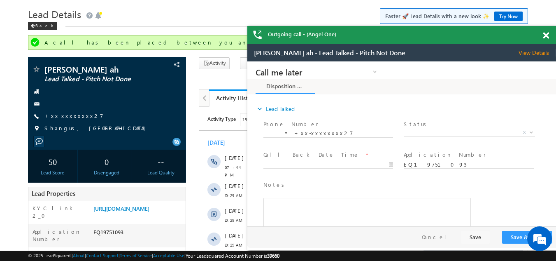
click at [547, 35] on span at bounding box center [546, 35] width 6 height 7
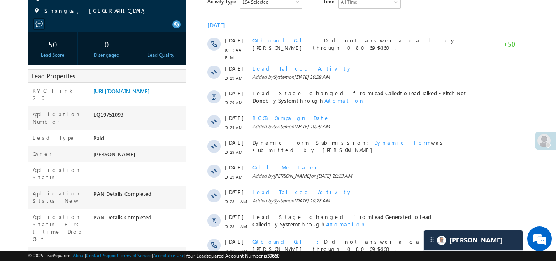
scroll to position [269, 0]
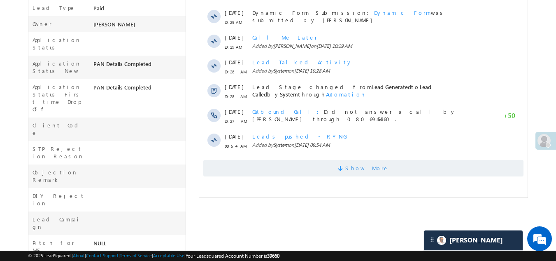
click at [266, 167] on span "Show More" at bounding box center [363, 168] width 320 height 16
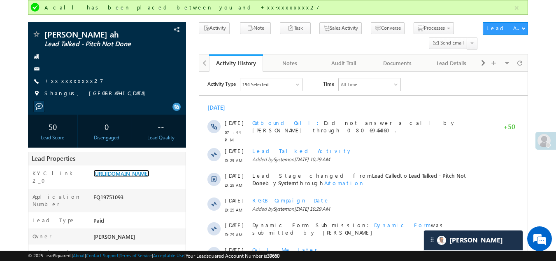
scroll to position [0, 0]
